Goal: Check status: Check status

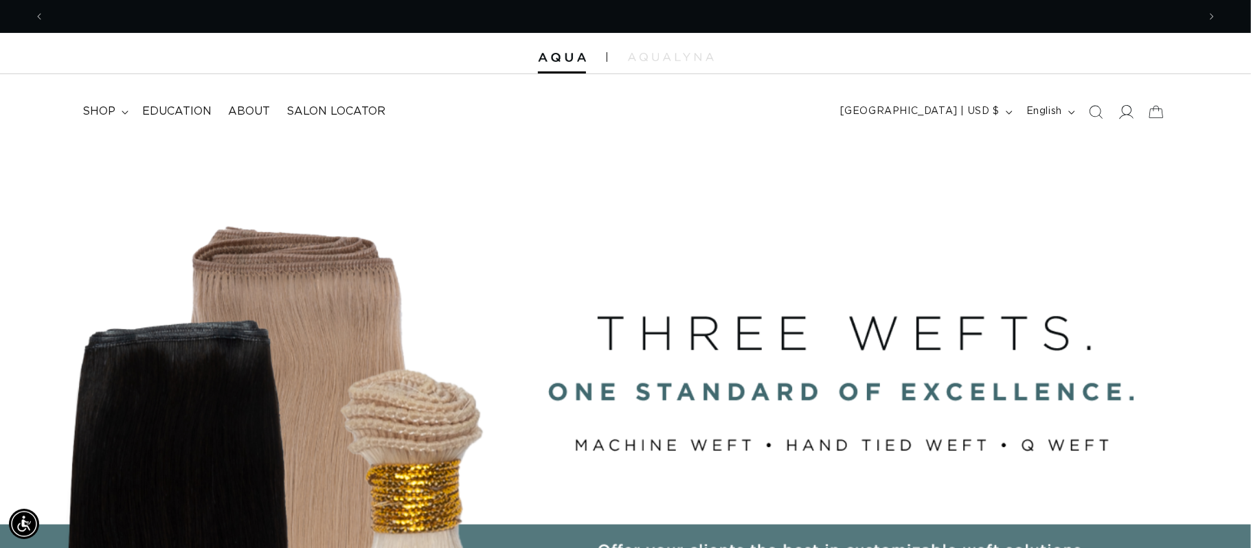
scroll to position [0, 1154]
click at [1133, 113] on span at bounding box center [1126, 112] width 30 height 30
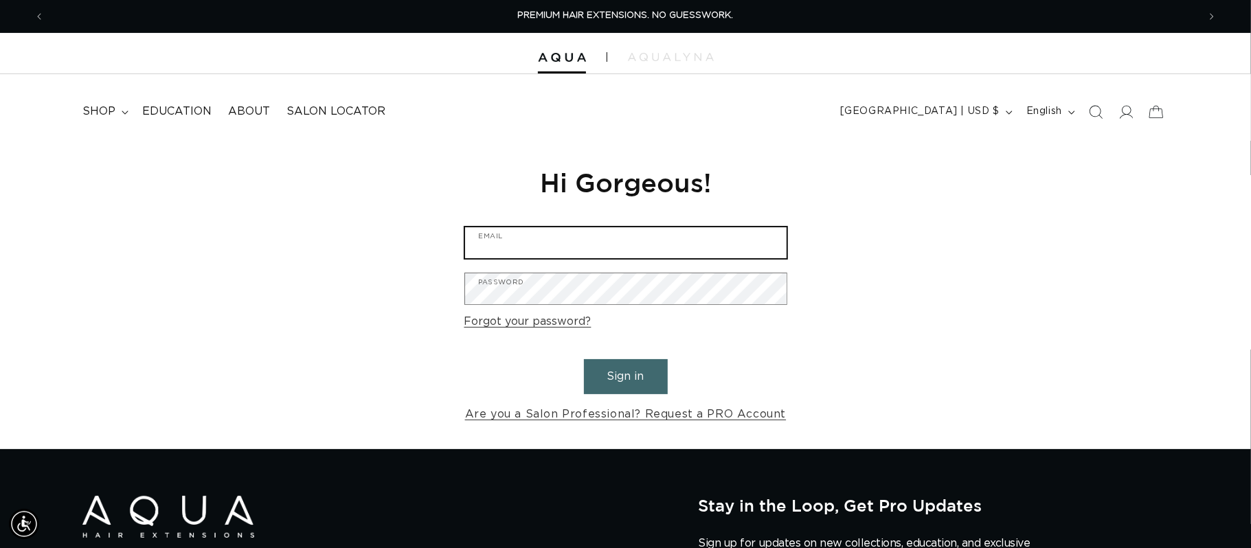
type input "[EMAIL_ADDRESS][DOMAIN_NAME]"
click at [647, 378] on button "Sign in" at bounding box center [626, 376] width 84 height 35
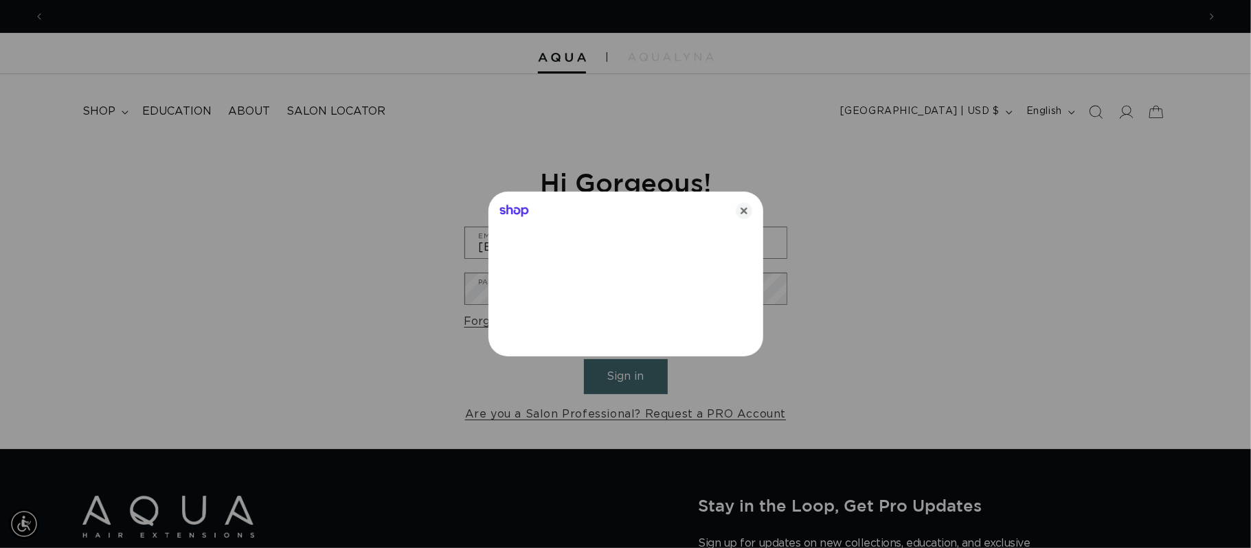
scroll to position [0, 1154]
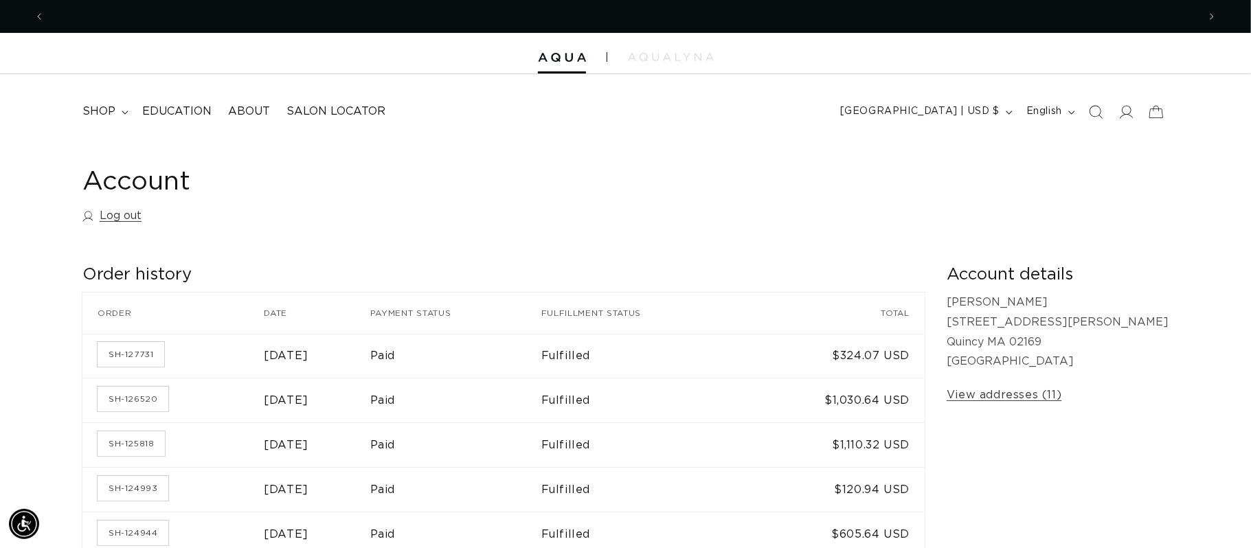
scroll to position [0, 1154]
click at [124, 350] on link "SH-127731" at bounding box center [131, 354] width 67 height 25
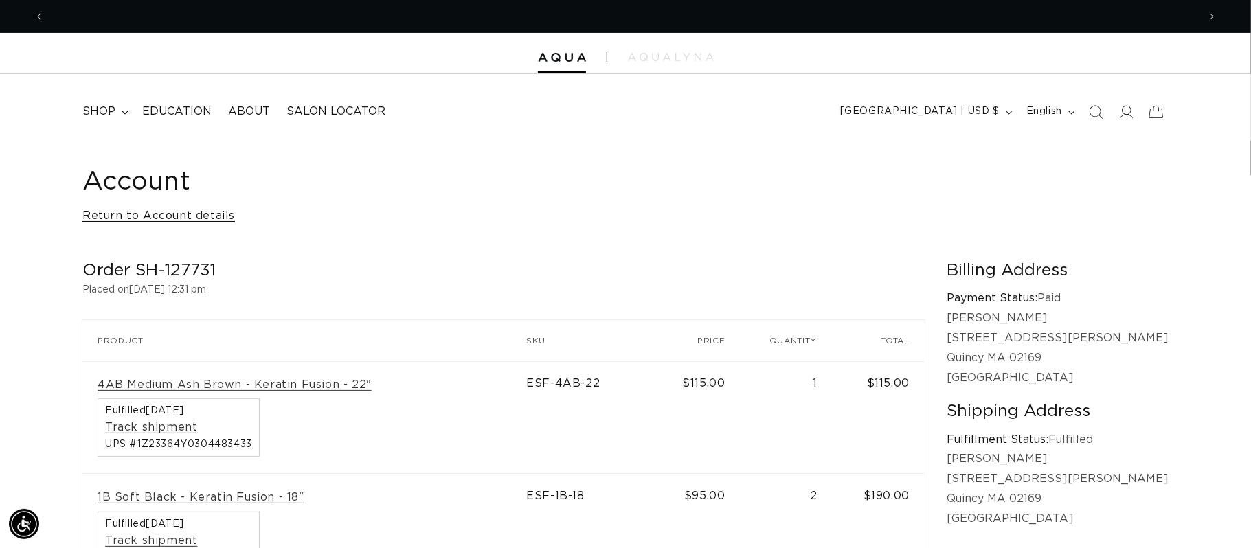
scroll to position [0, 2306]
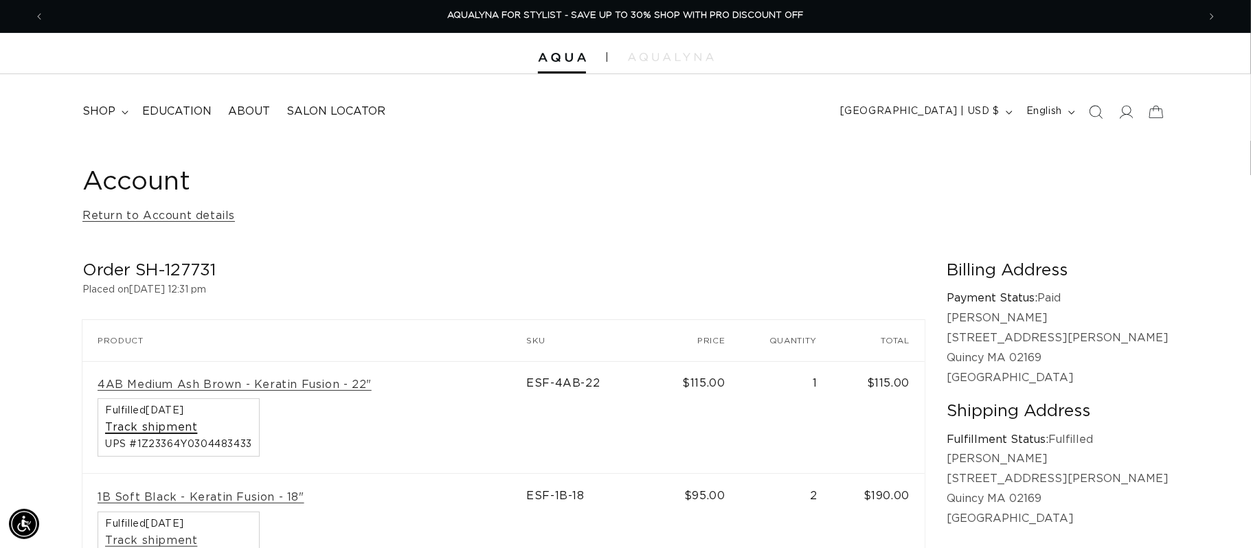
click at [166, 427] on link "Track shipment" at bounding box center [151, 427] width 92 height 14
